Goal: Use online tool/utility: Use online tool/utility

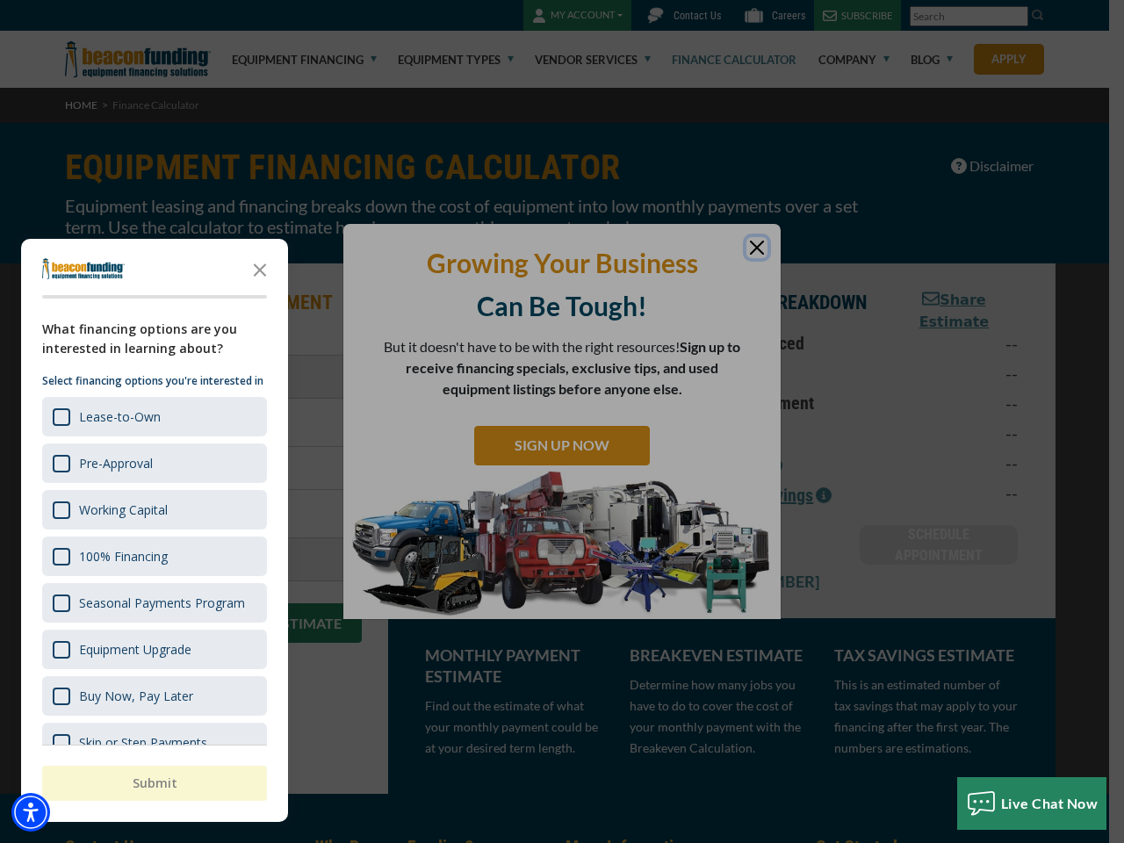
click at [562, 421] on div "button" at bounding box center [562, 421] width 1124 height 843
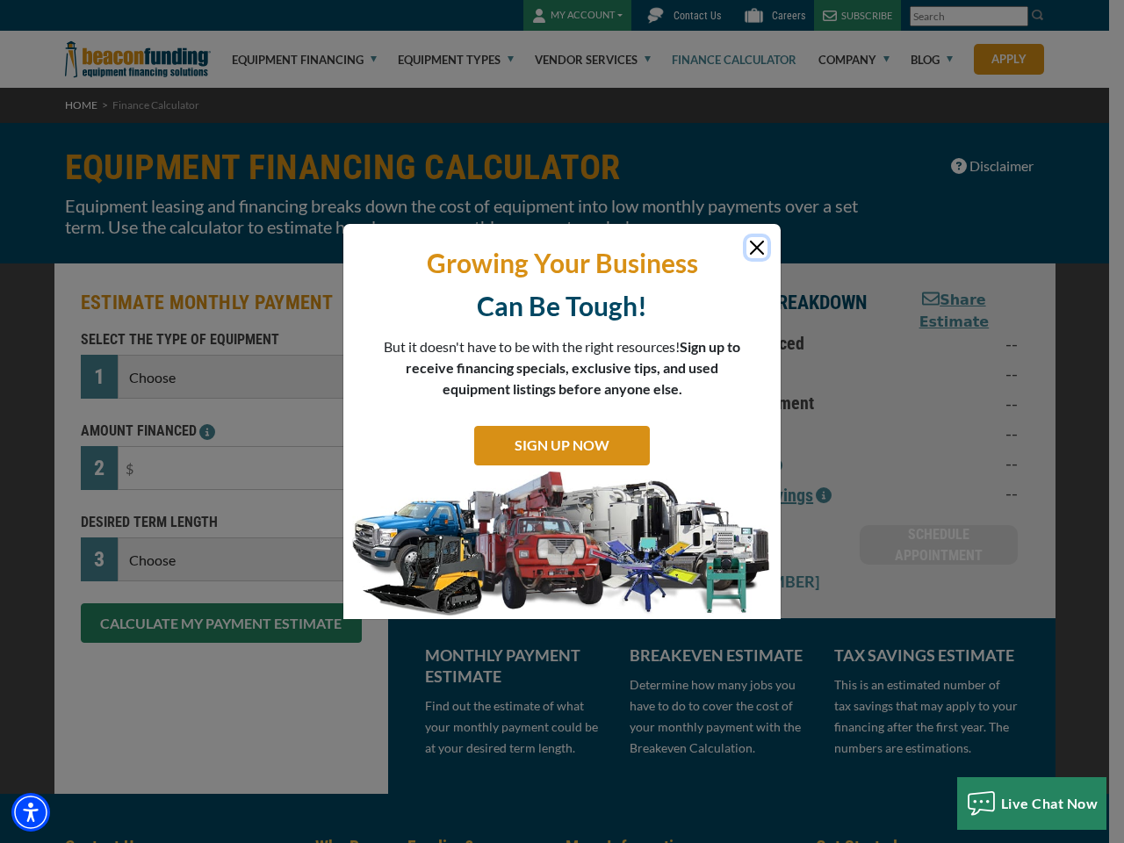
click at [31, 812] on img "Accessibility Menu" at bounding box center [30, 812] width 39 height 39
click at [562, 421] on body "Skip to main content Enable accessibility for low vision Open the accessibility…" at bounding box center [562, 421] width 1124 height 843
click at [260, 269] on body "Skip to main content Enable accessibility for low vision Open the accessibility…" at bounding box center [562, 421] width 1124 height 843
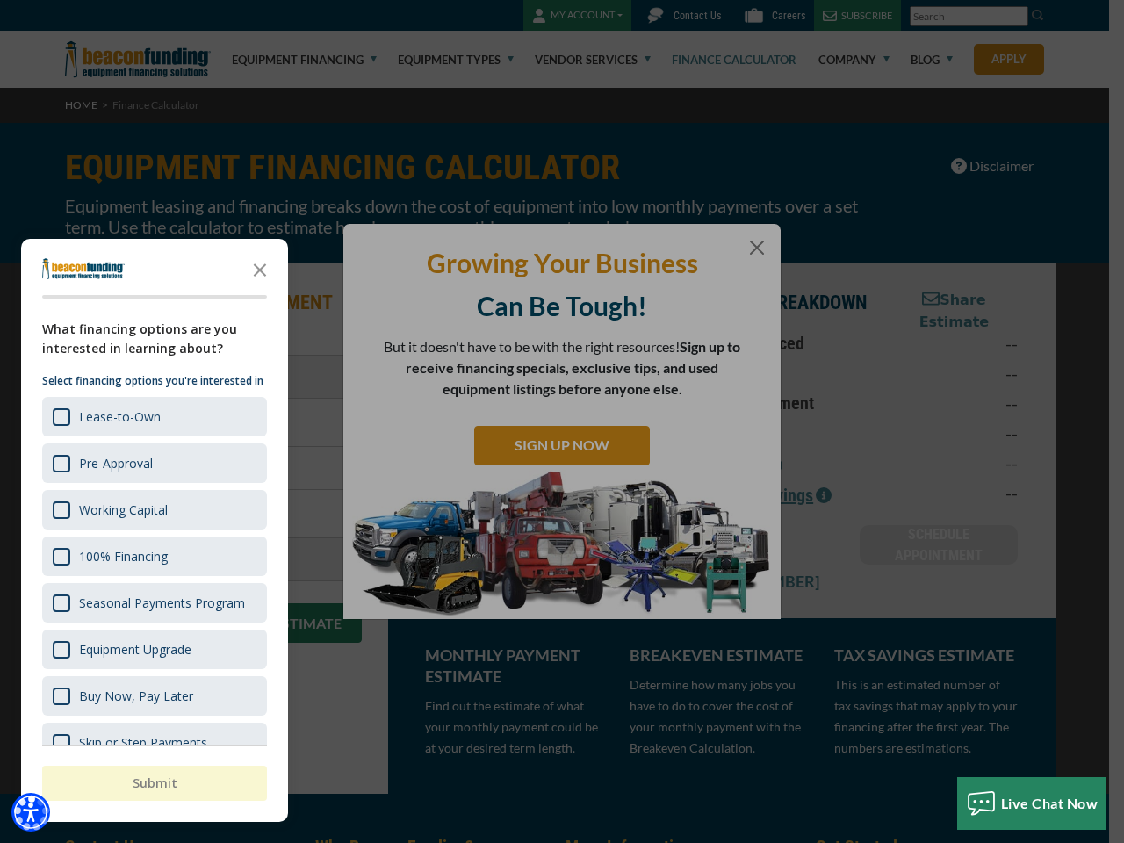
click at [153, 416] on body "Skip to main content Enable accessibility for low vision Open the accessibility…" at bounding box center [562, 421] width 1124 height 843
click at [153, 463] on body "Skip to main content Enable accessibility for low vision Open the accessibility…" at bounding box center [562, 421] width 1124 height 843
